Goal: Task Accomplishment & Management: Manage account settings

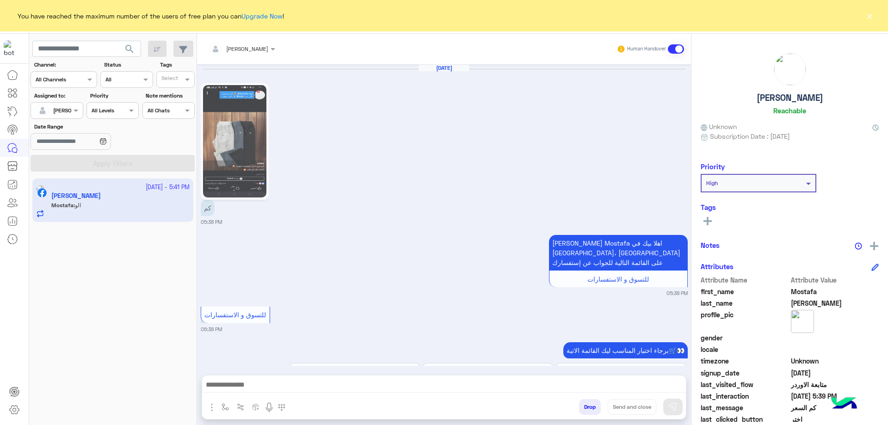
scroll to position [1389, 0]
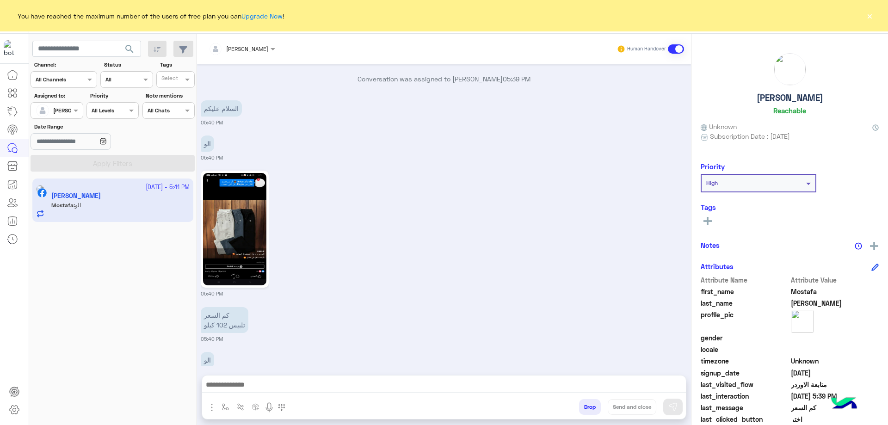
click at [251, 49] on div at bounding box center [242, 47] width 76 height 9
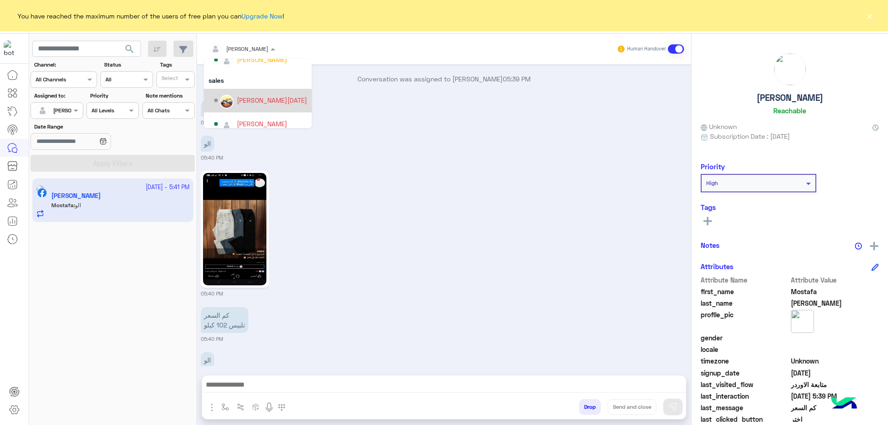
scroll to position [83, 0]
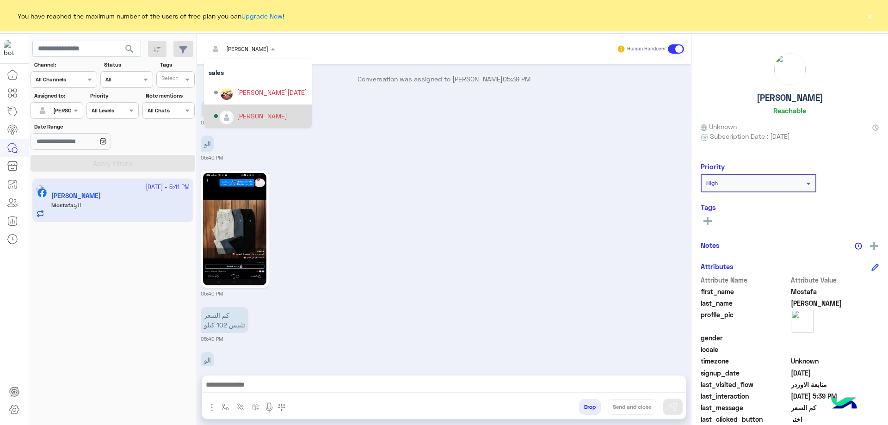
click at [253, 112] on div "[PERSON_NAME]" at bounding box center [262, 116] width 50 height 10
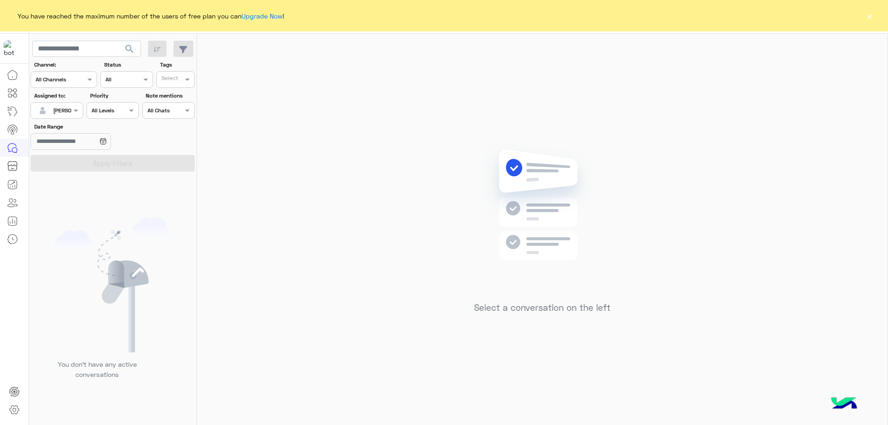
click at [864, 13] on button "×" at bounding box center [868, 15] width 9 height 9
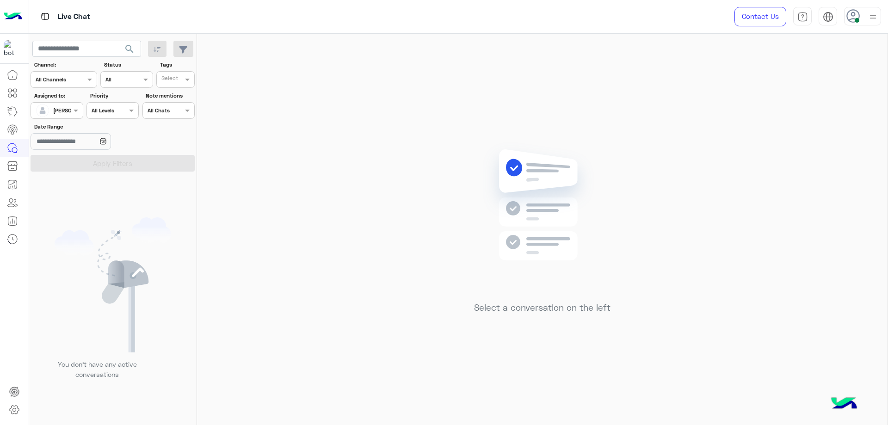
click at [855, 24] on div at bounding box center [862, 16] width 37 height 18
click at [839, 134] on label "Offline" at bounding box center [822, 131] width 101 height 17
click at [830, 210] on div "Sign Out" at bounding box center [823, 204] width 115 height 24
click at [797, 217] on div "[PERSON_NAME] [EMAIL_ADDRESS][DOMAIN_NAME] Online Break Busy Offline Profile Fe…" at bounding box center [823, 123] width 116 height 190
click at [797, 206] on link "Sign Out" at bounding box center [798, 204] width 26 height 8
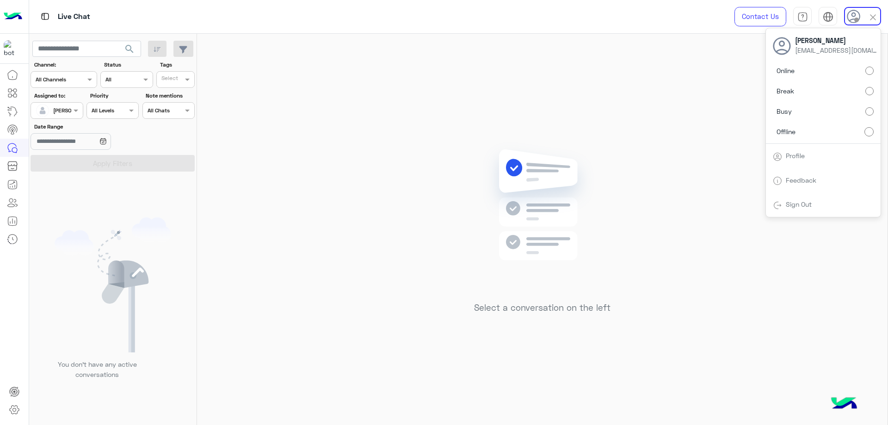
click at [795, 206] on link "Sign Out" at bounding box center [798, 204] width 26 height 8
